Goal: Navigation & Orientation: Find specific page/section

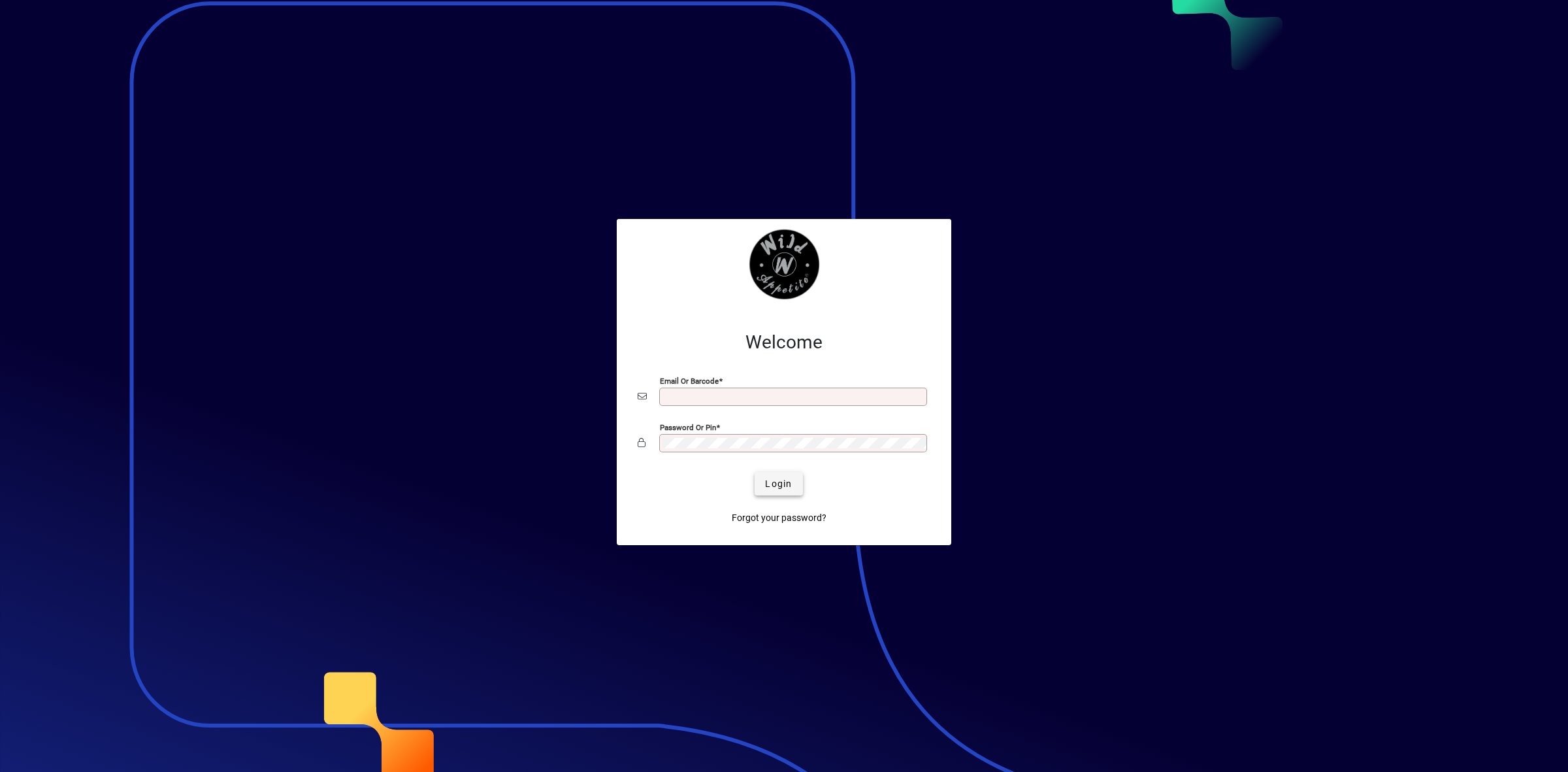
type input "**********"
click at [788, 484] on span "Login" at bounding box center [778, 484] width 26 height 14
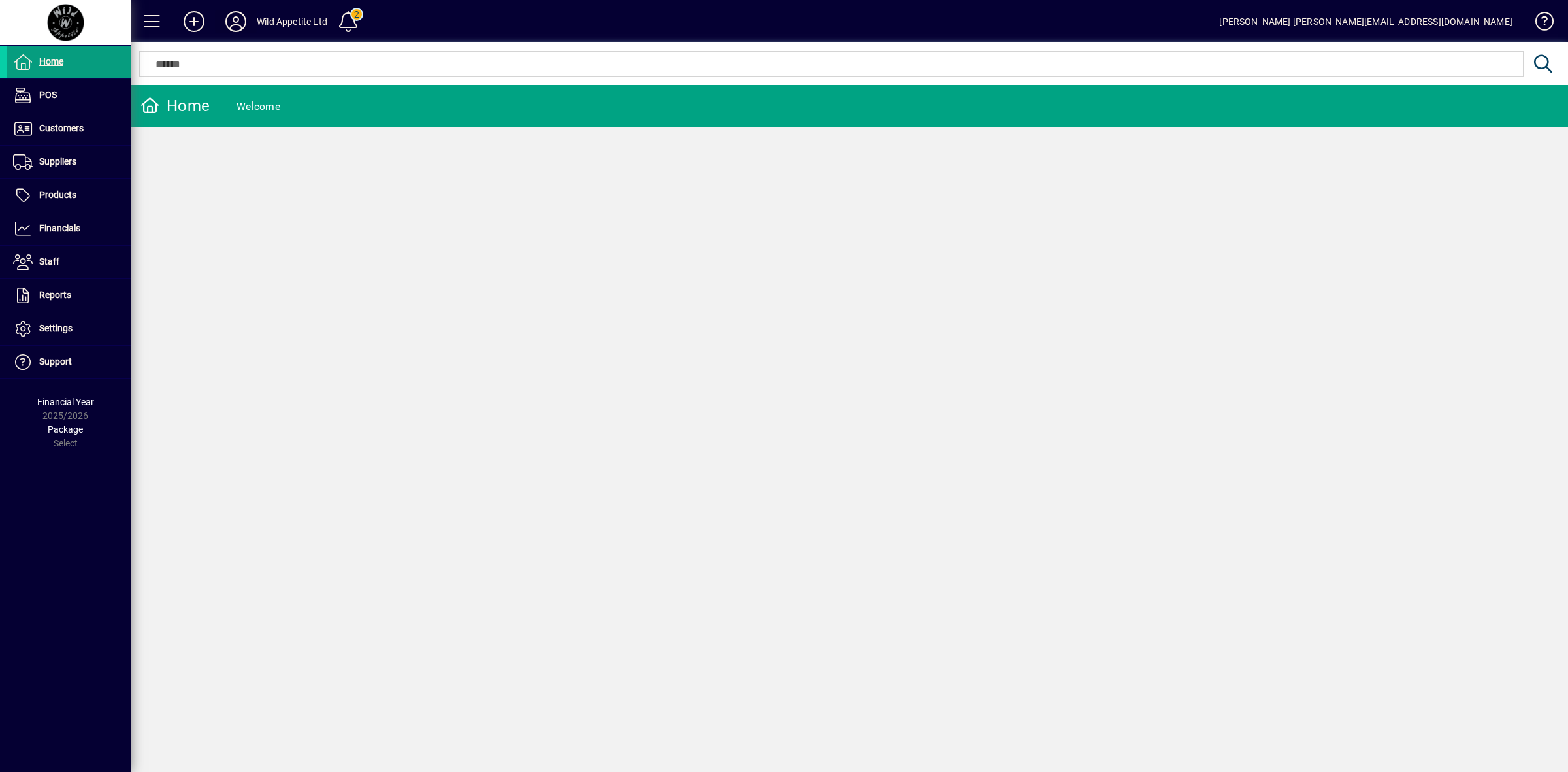
click at [232, 24] on icon at bounding box center [236, 21] width 26 height 21
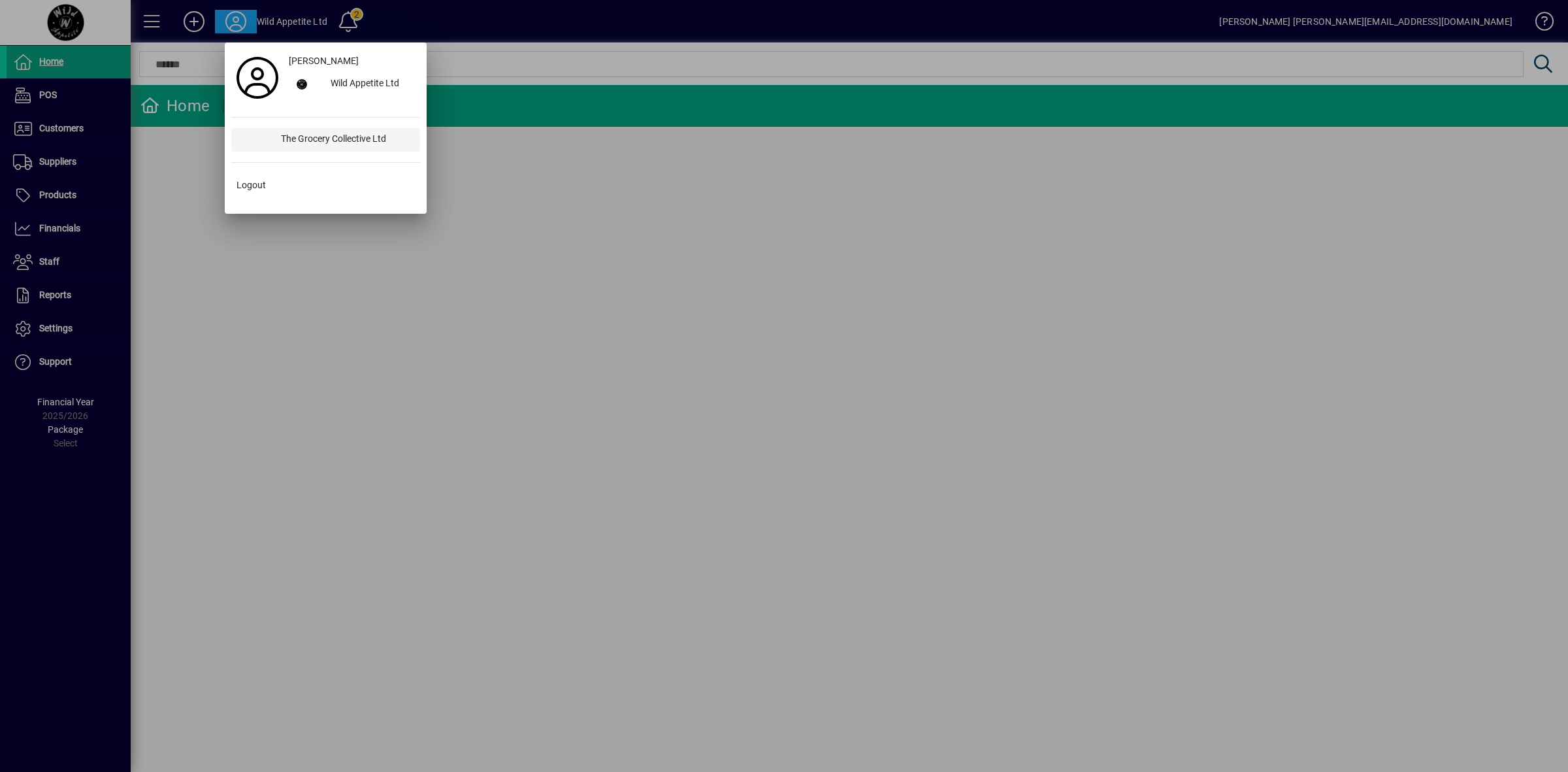
click at [309, 129] on div "The Grocery Collective Ltd" at bounding box center [346, 140] width 149 height 23
